Goal: Information Seeking & Learning: Check status

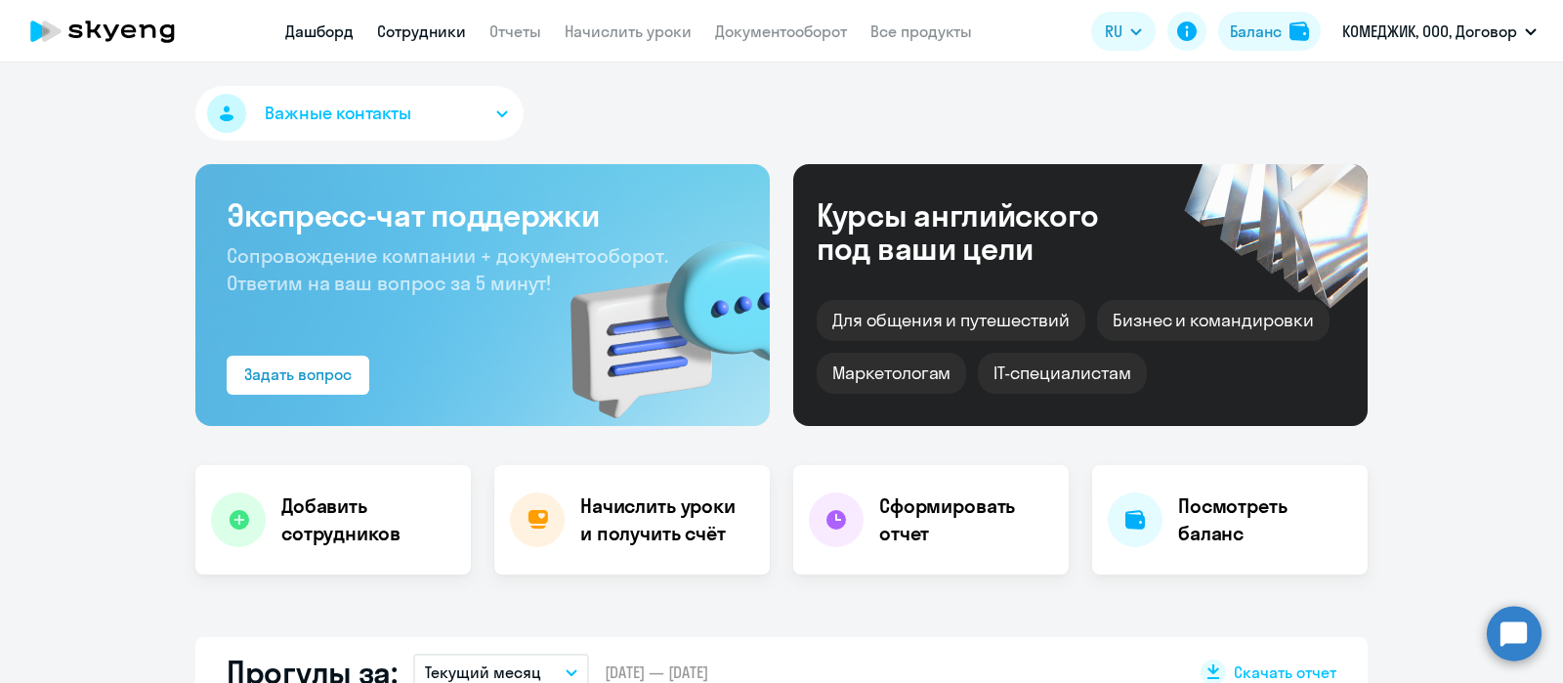
click at [449, 36] on link "Сотрудники" at bounding box center [421, 31] width 89 height 20
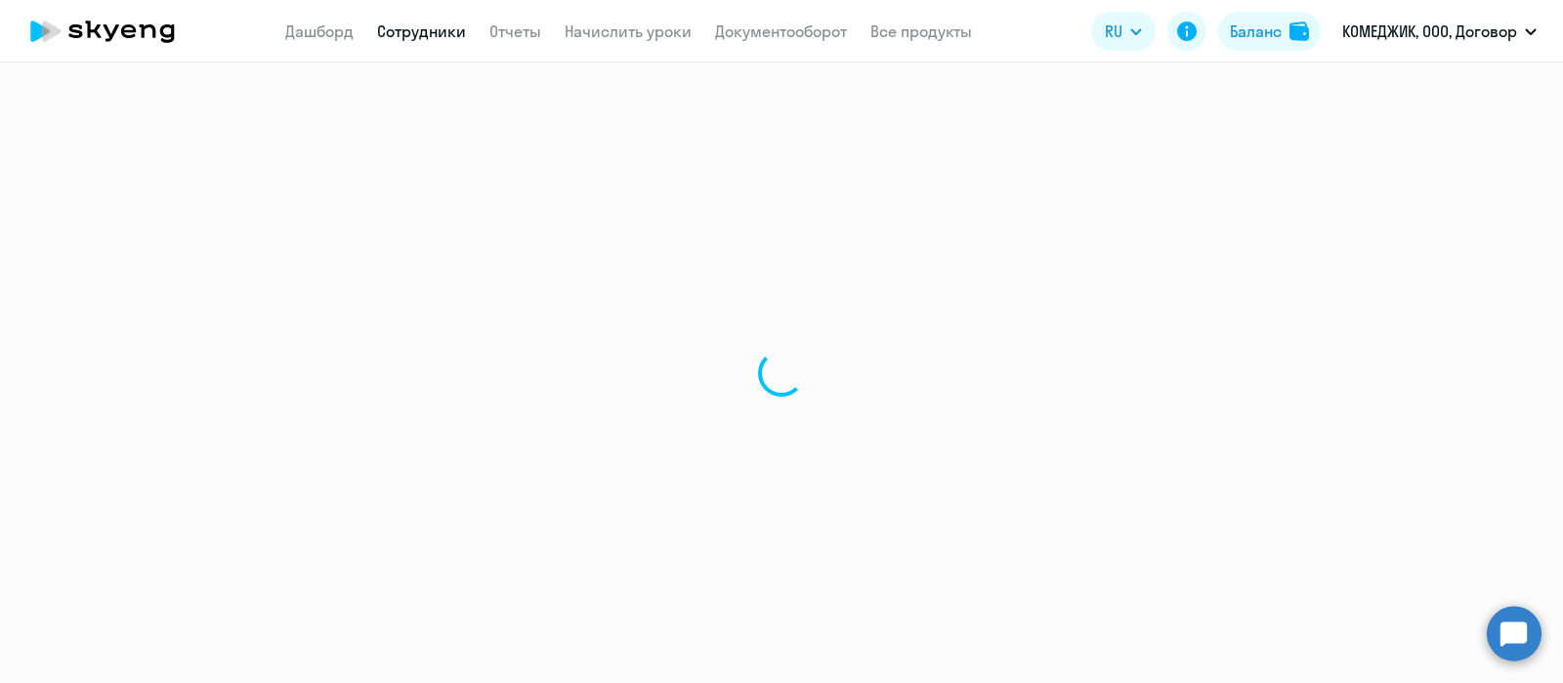
select select "30"
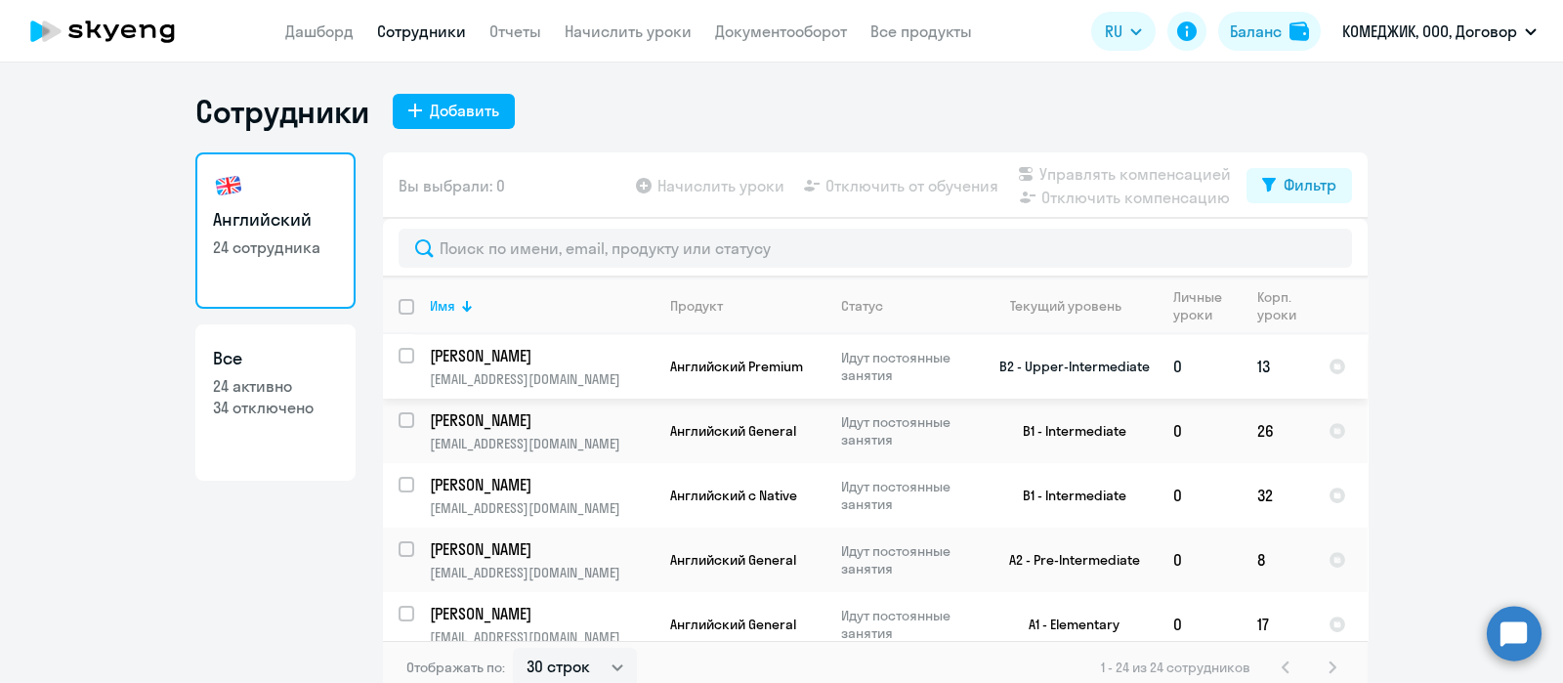
click at [499, 361] on p "[PERSON_NAME]" at bounding box center [540, 355] width 221 height 21
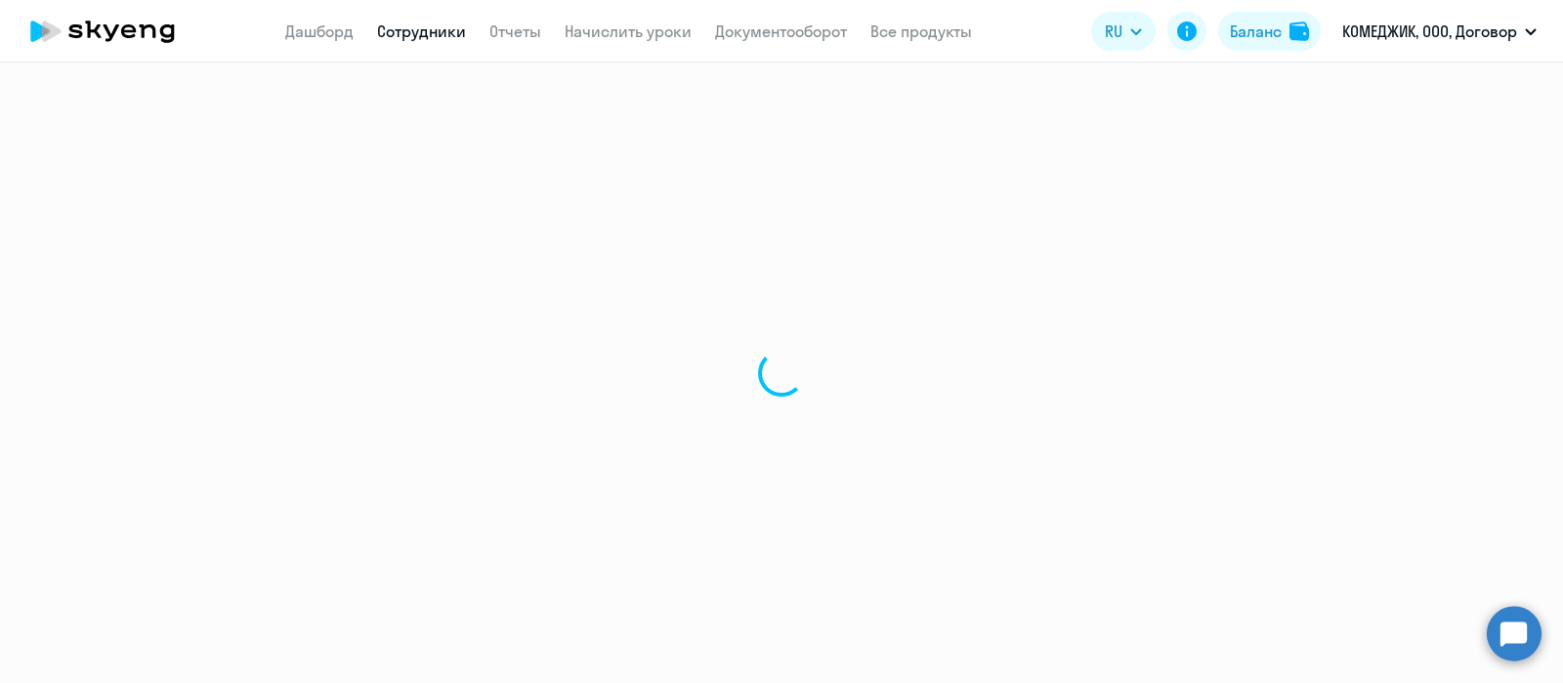
select select "english"
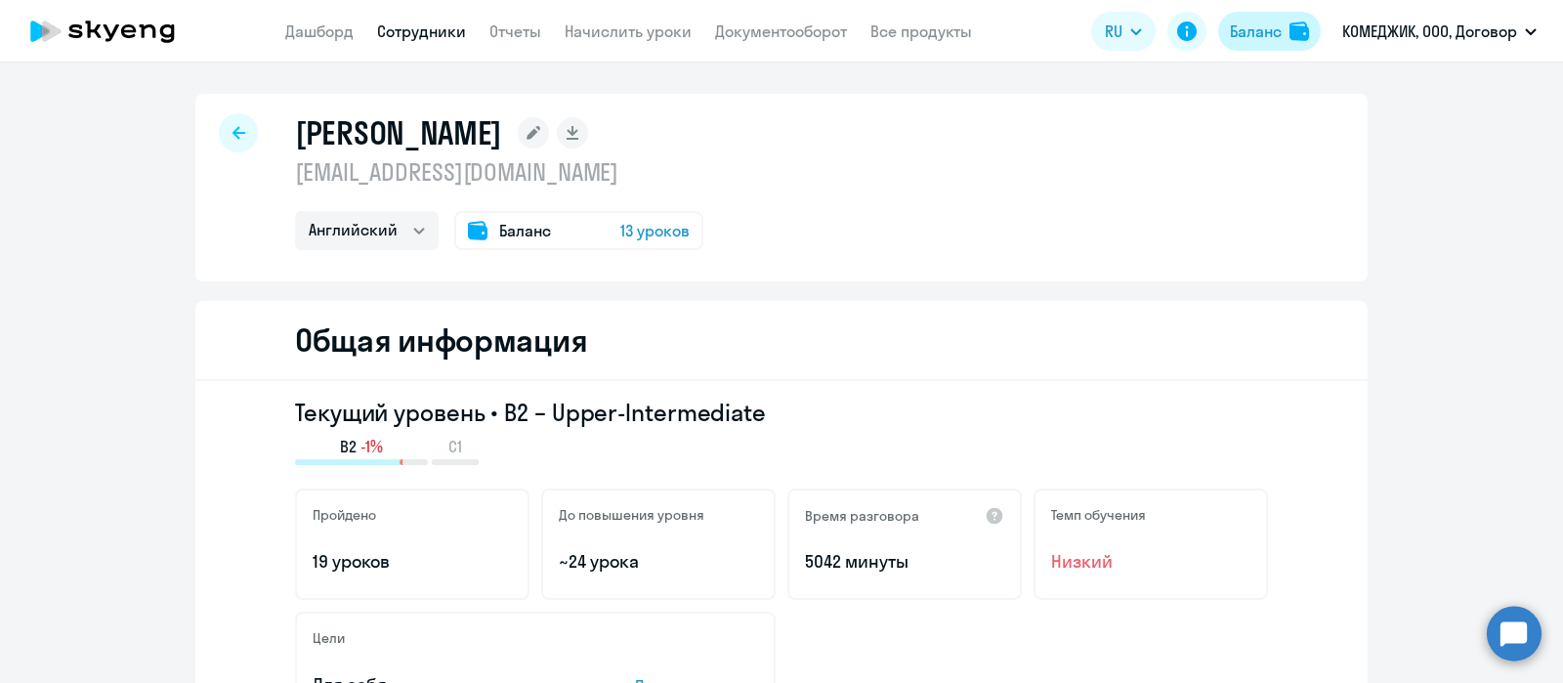
click at [1260, 21] on div "Баланс" at bounding box center [1256, 31] width 52 height 23
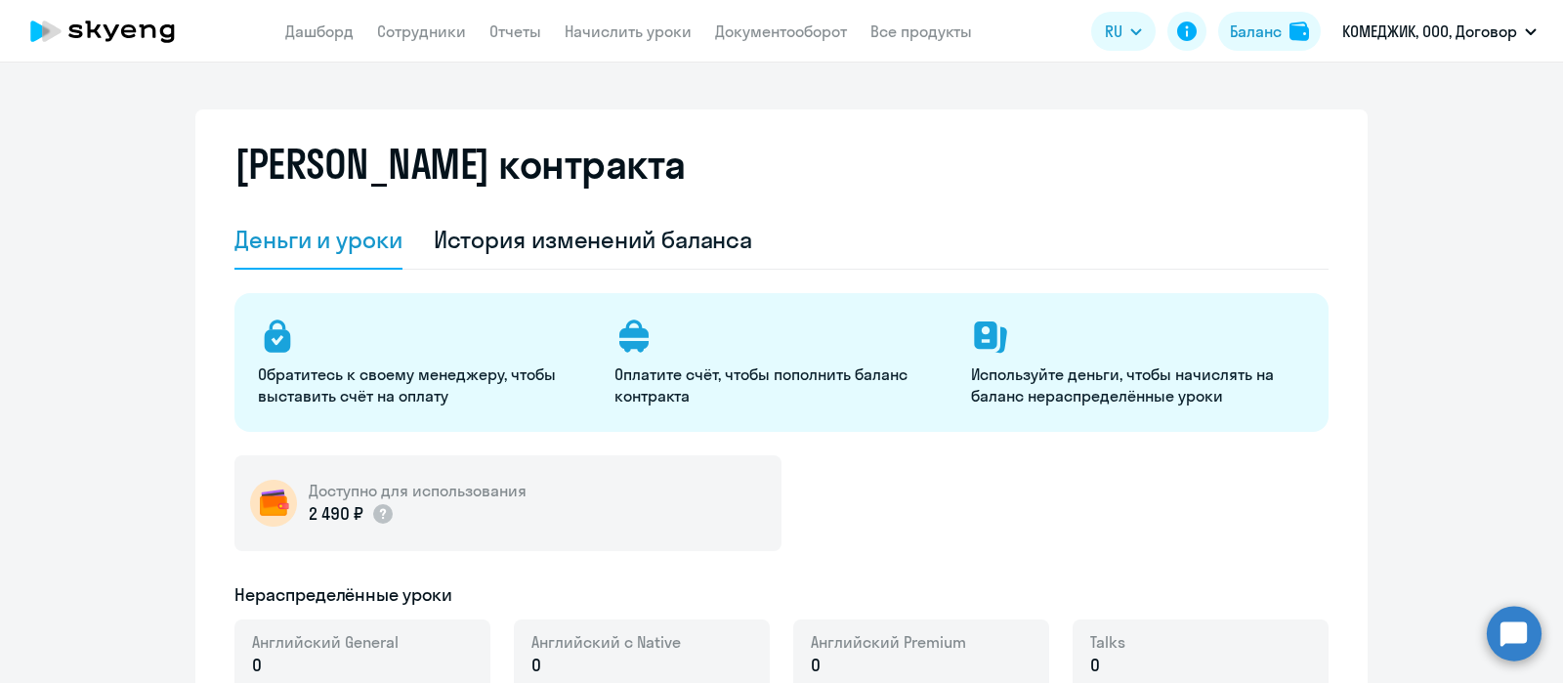
select select "english_adult_not_native_speaker"
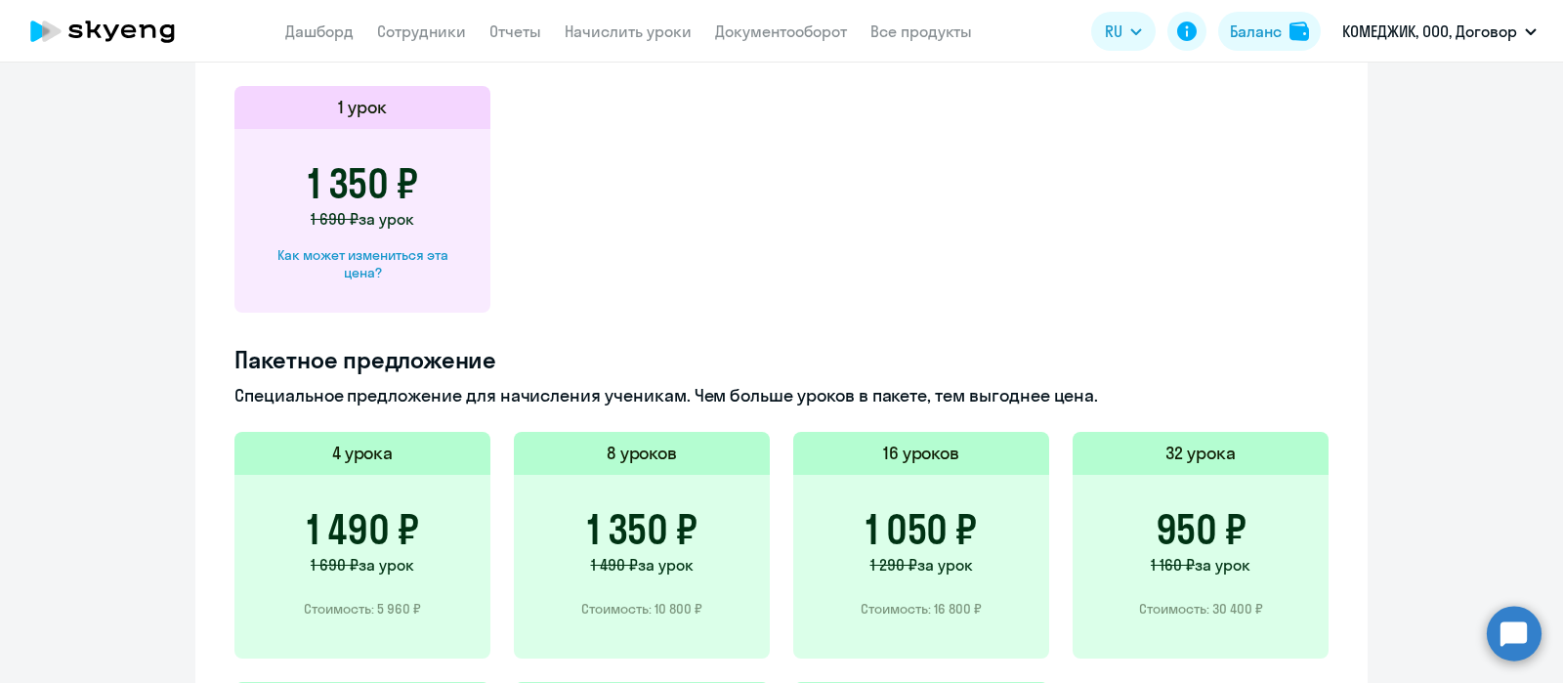
scroll to position [1099, 0]
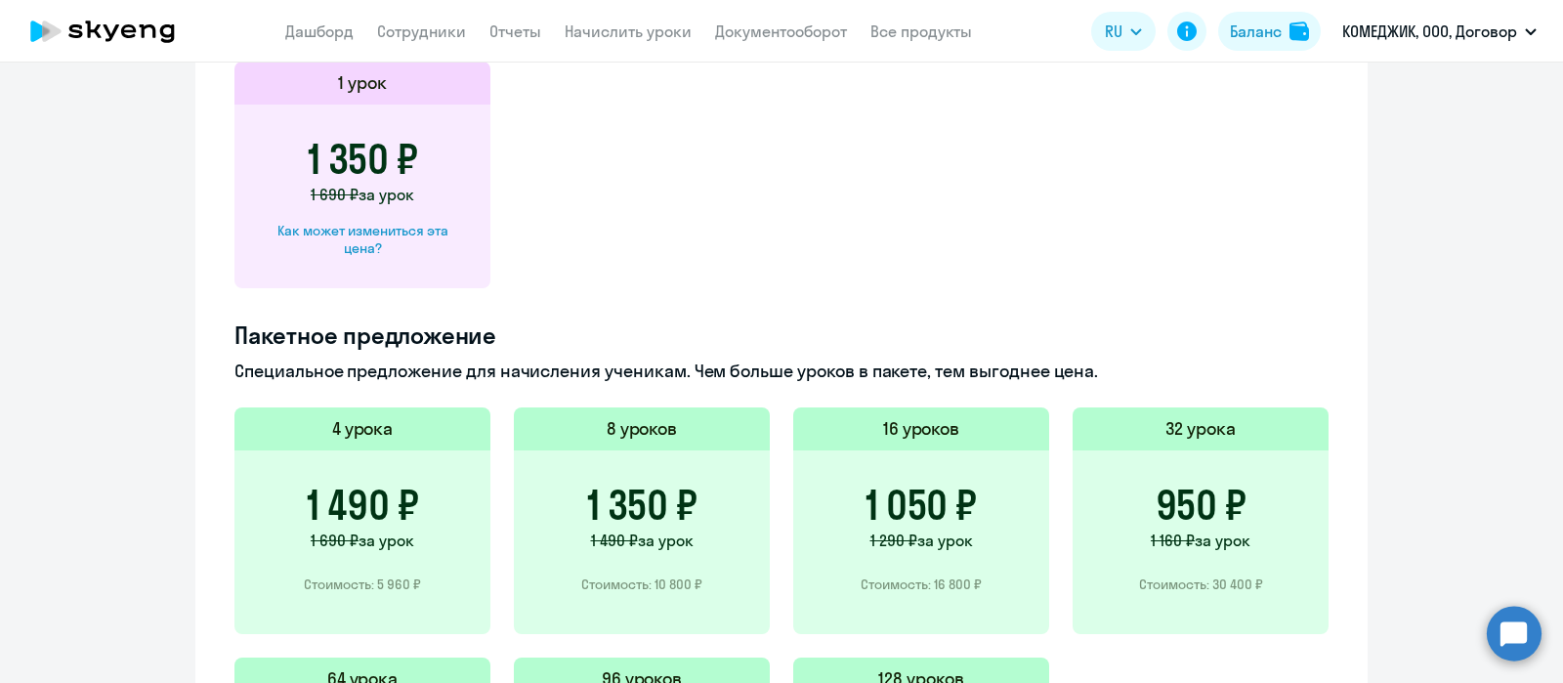
click at [368, 234] on div "Как может измениться эта цена?" at bounding box center [362, 239] width 193 height 35
select select "english_adult_not_native_speaker"
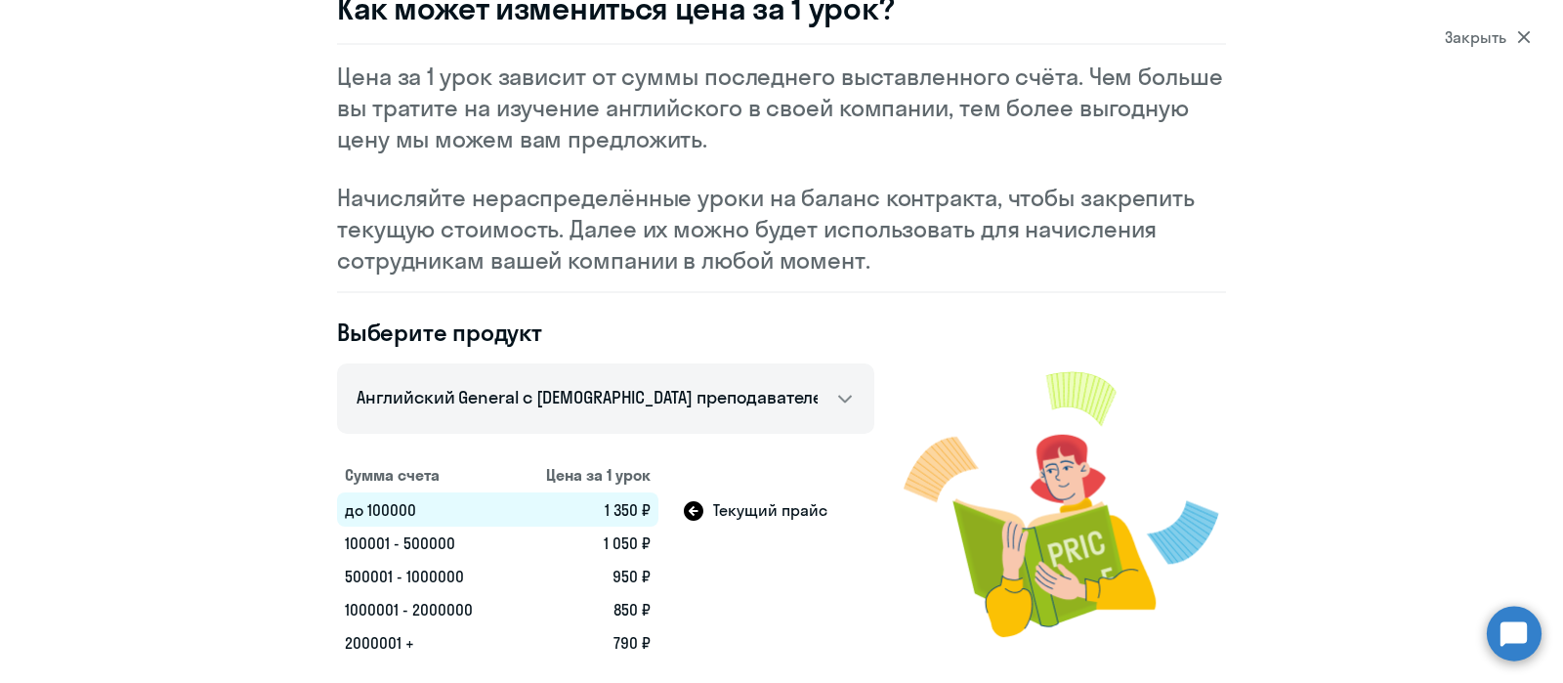
scroll to position [0, 0]
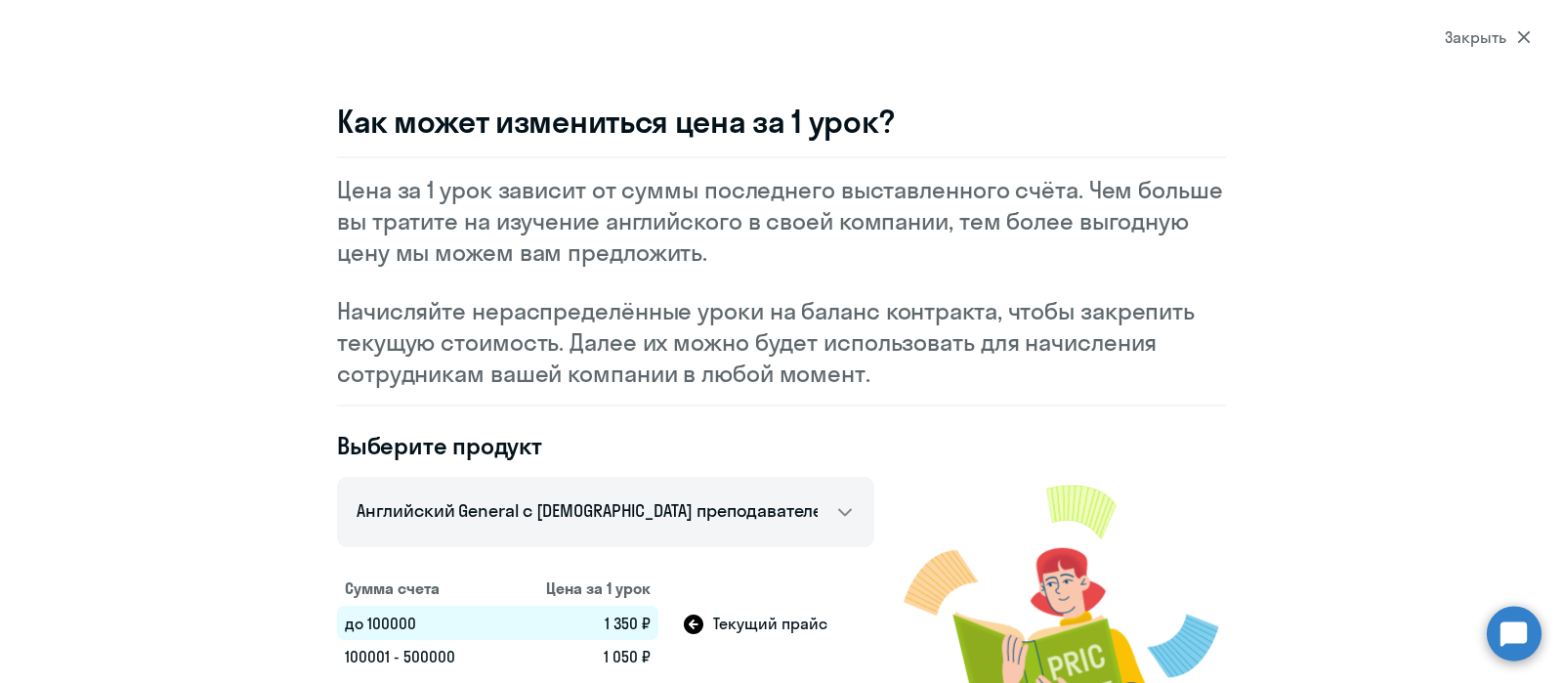
click at [1489, 36] on div "Закрыть" at bounding box center [1488, 36] width 86 height 23
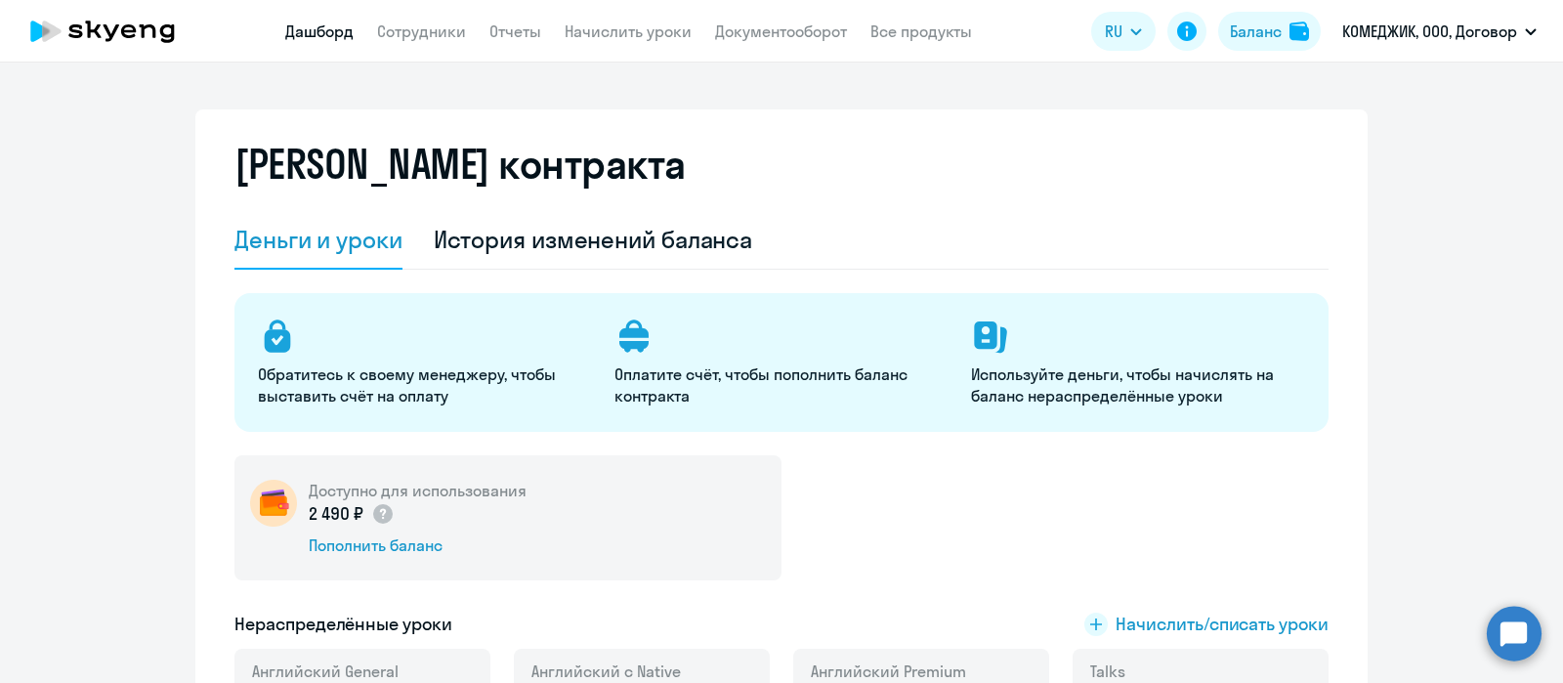
click at [324, 26] on link "Дашборд" at bounding box center [319, 31] width 68 height 20
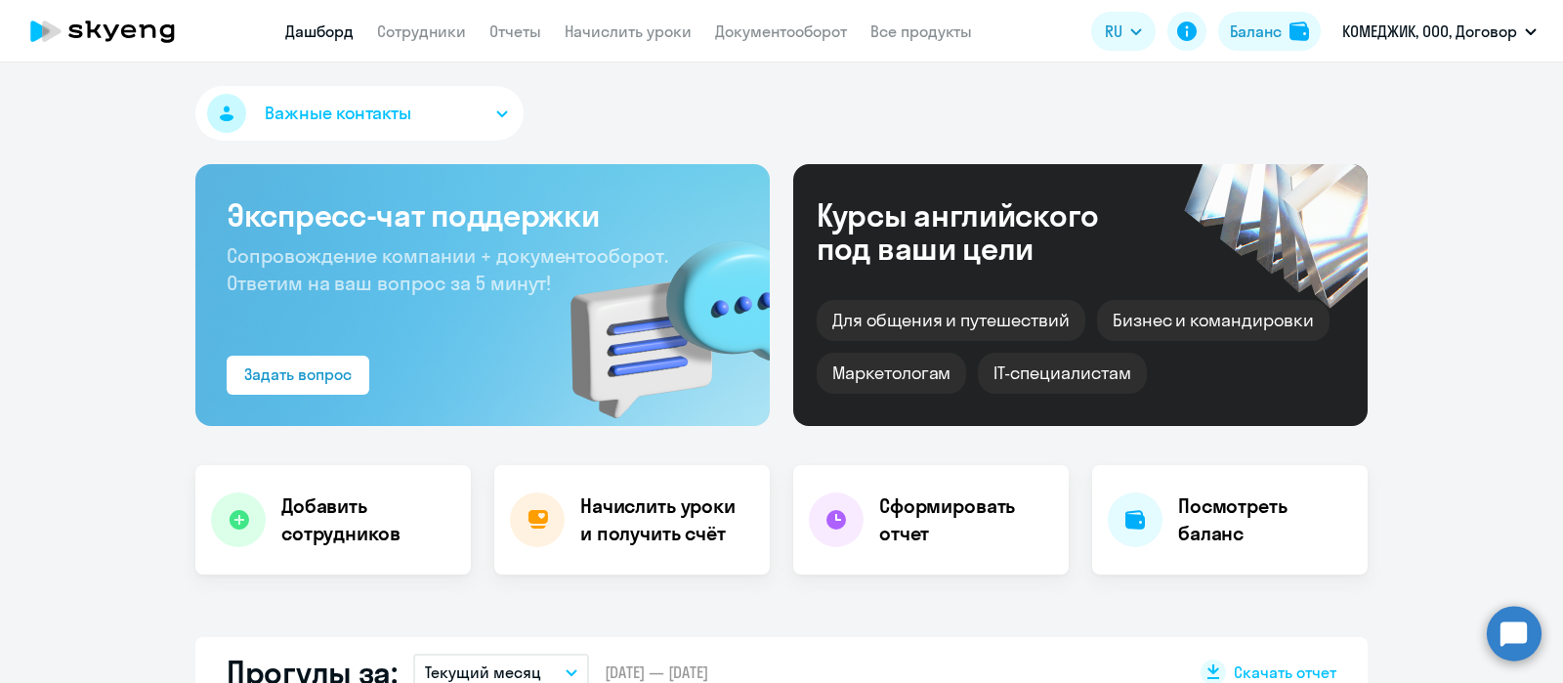
select select "30"
click at [430, 35] on link "Сотрудники" at bounding box center [421, 31] width 89 height 20
select select "30"
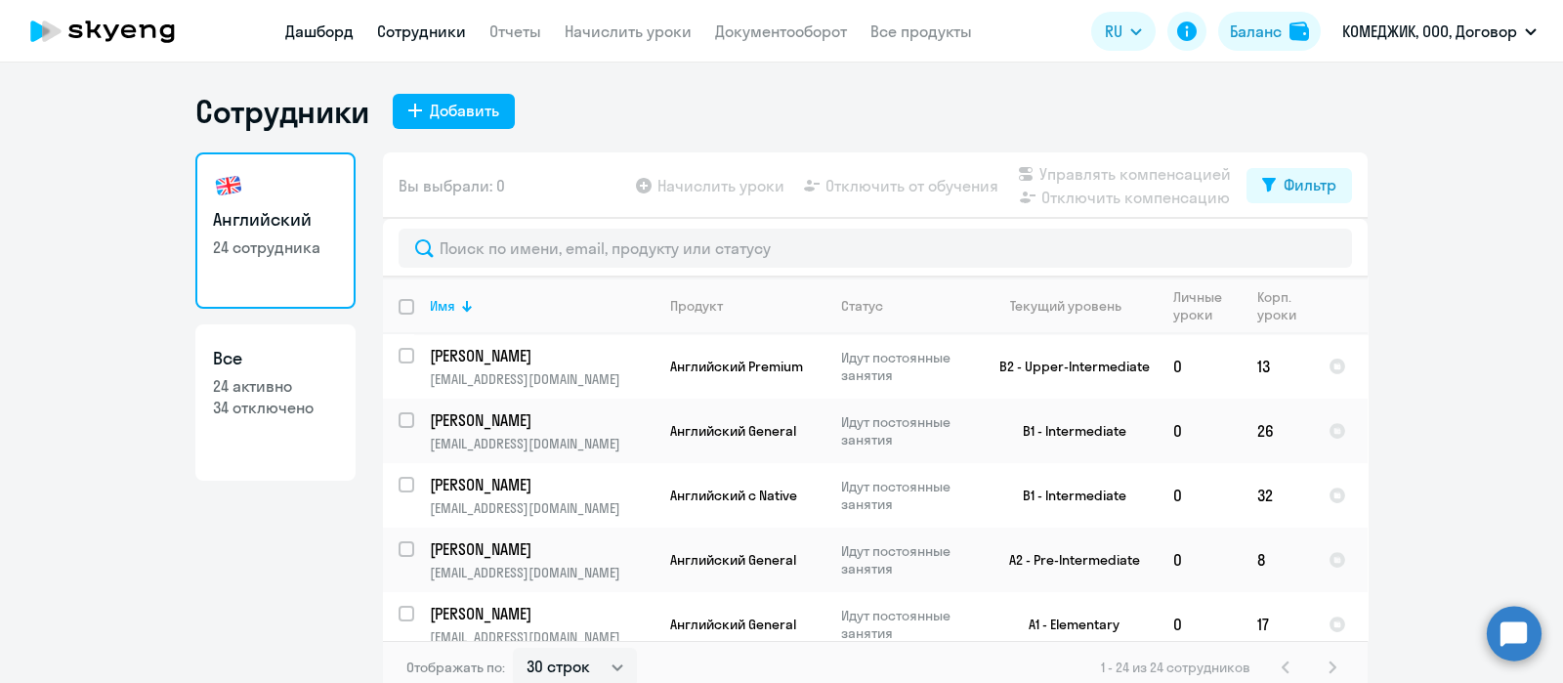
click at [299, 27] on link "Дашборд" at bounding box center [319, 31] width 68 height 20
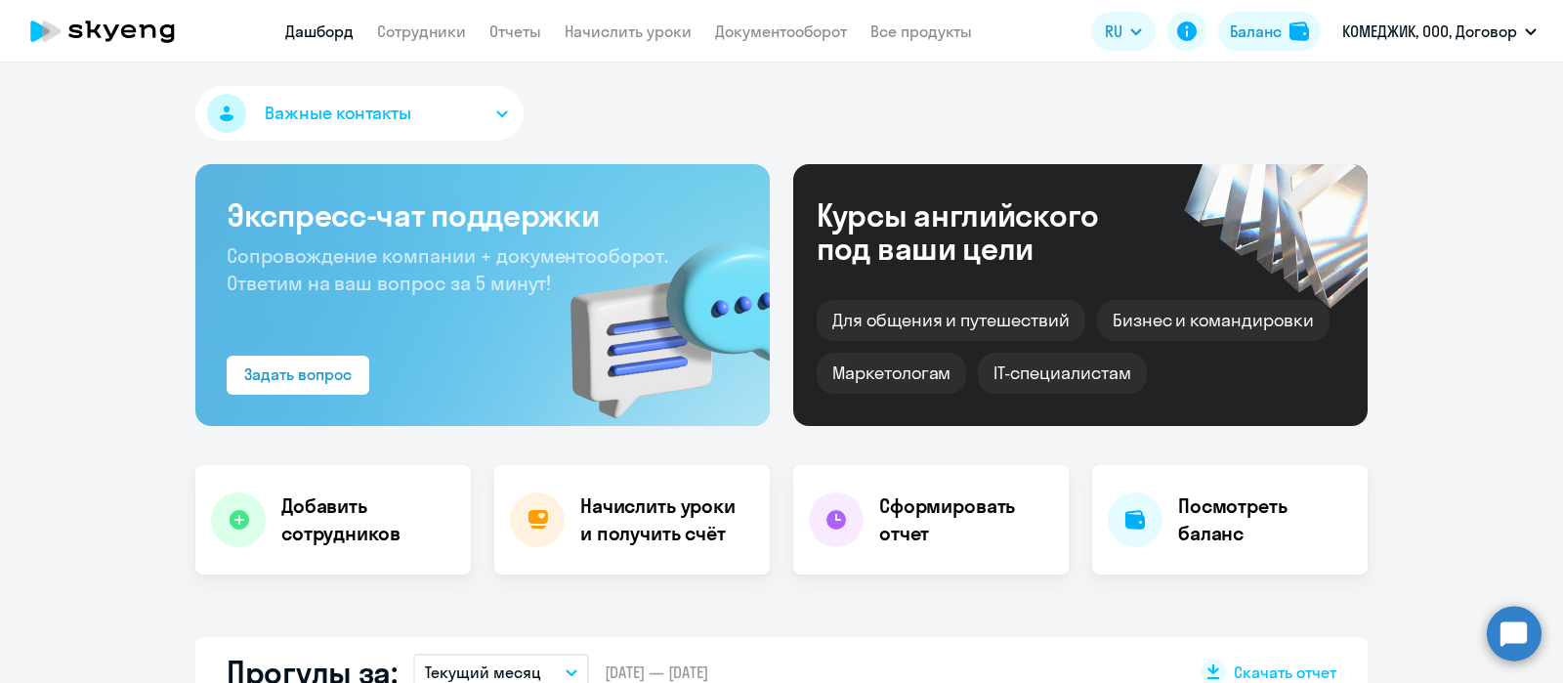
select select "30"
